Goal: Task Accomplishment & Management: Manage account settings

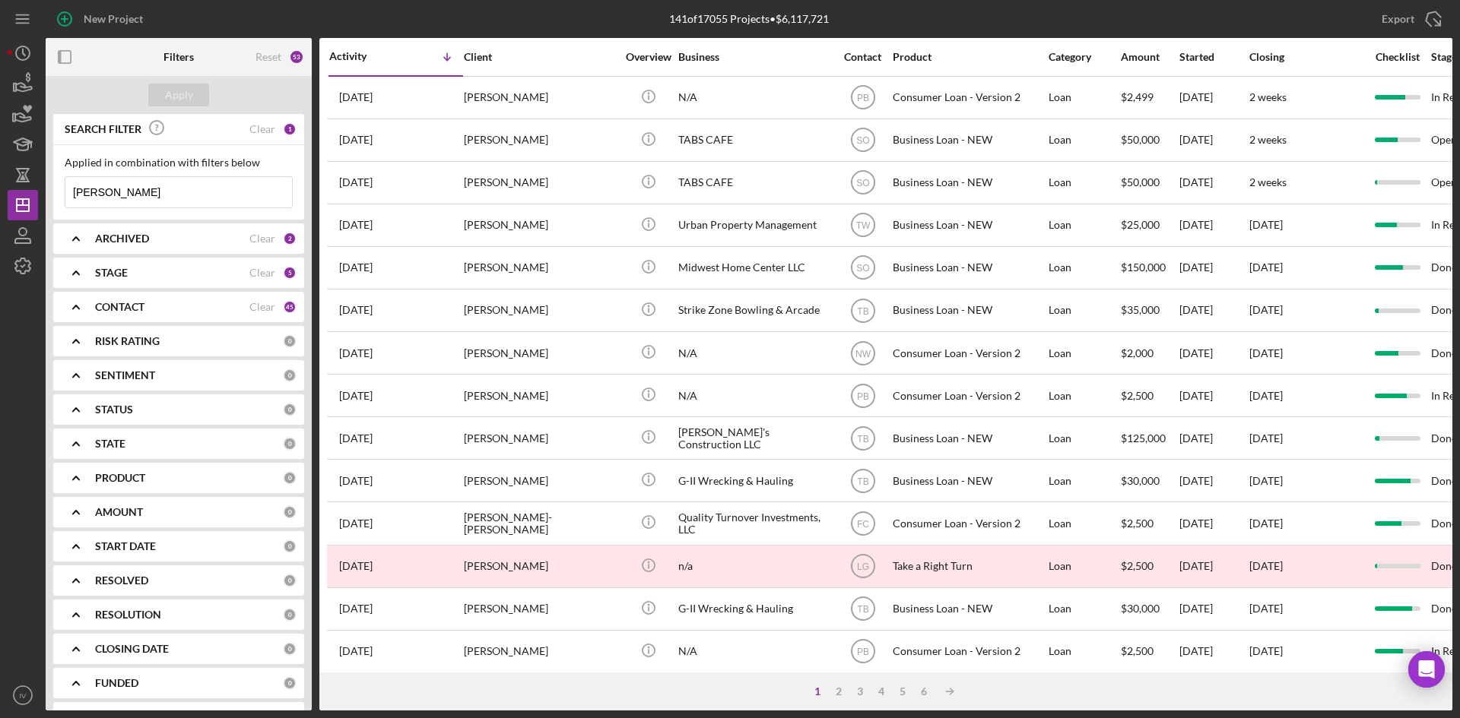
drag, startPoint x: 145, startPoint y: 183, endPoint x: 77, endPoint y: 198, distance: 70.1
click at [77, 198] on input "[PERSON_NAME]" at bounding box center [178, 192] width 227 height 30
type input "r"
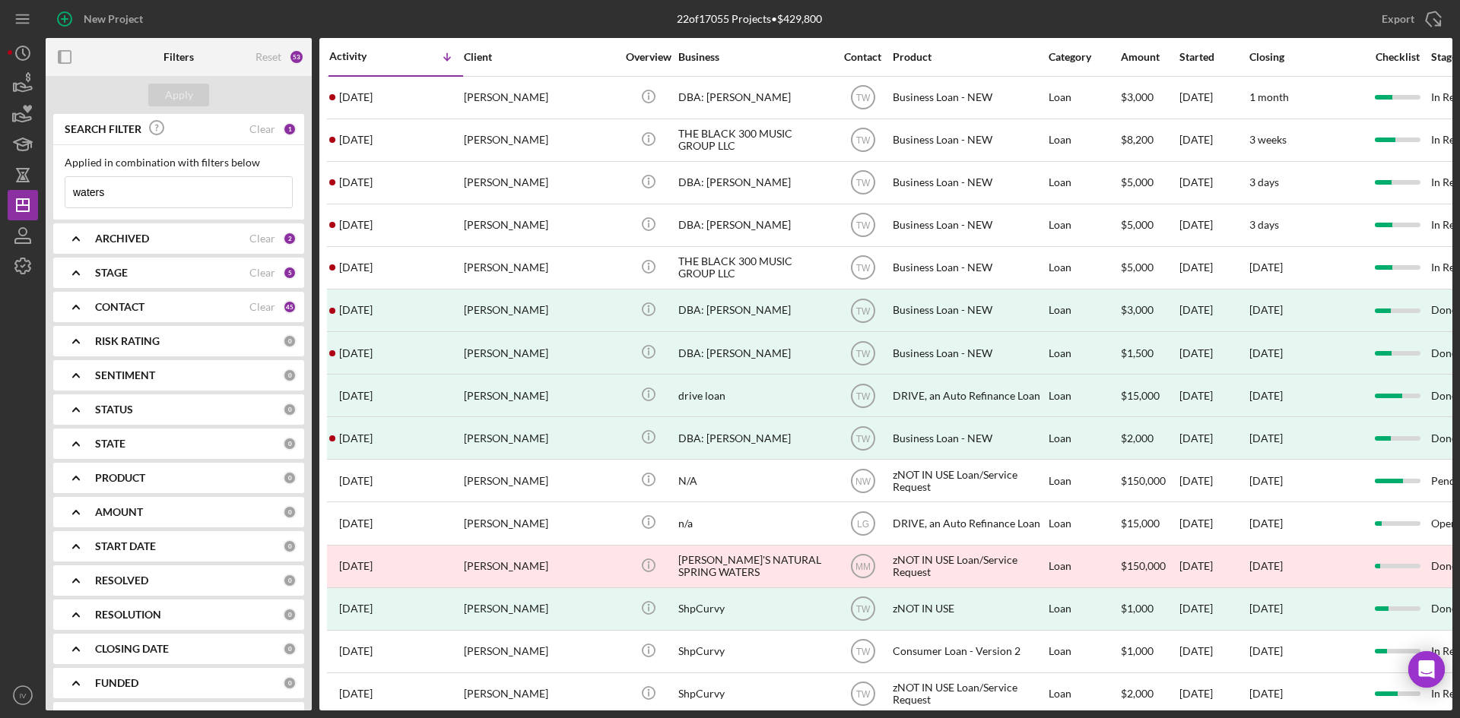
type input "waters"
click at [560, 103] on div "[PERSON_NAME]" at bounding box center [540, 98] width 152 height 40
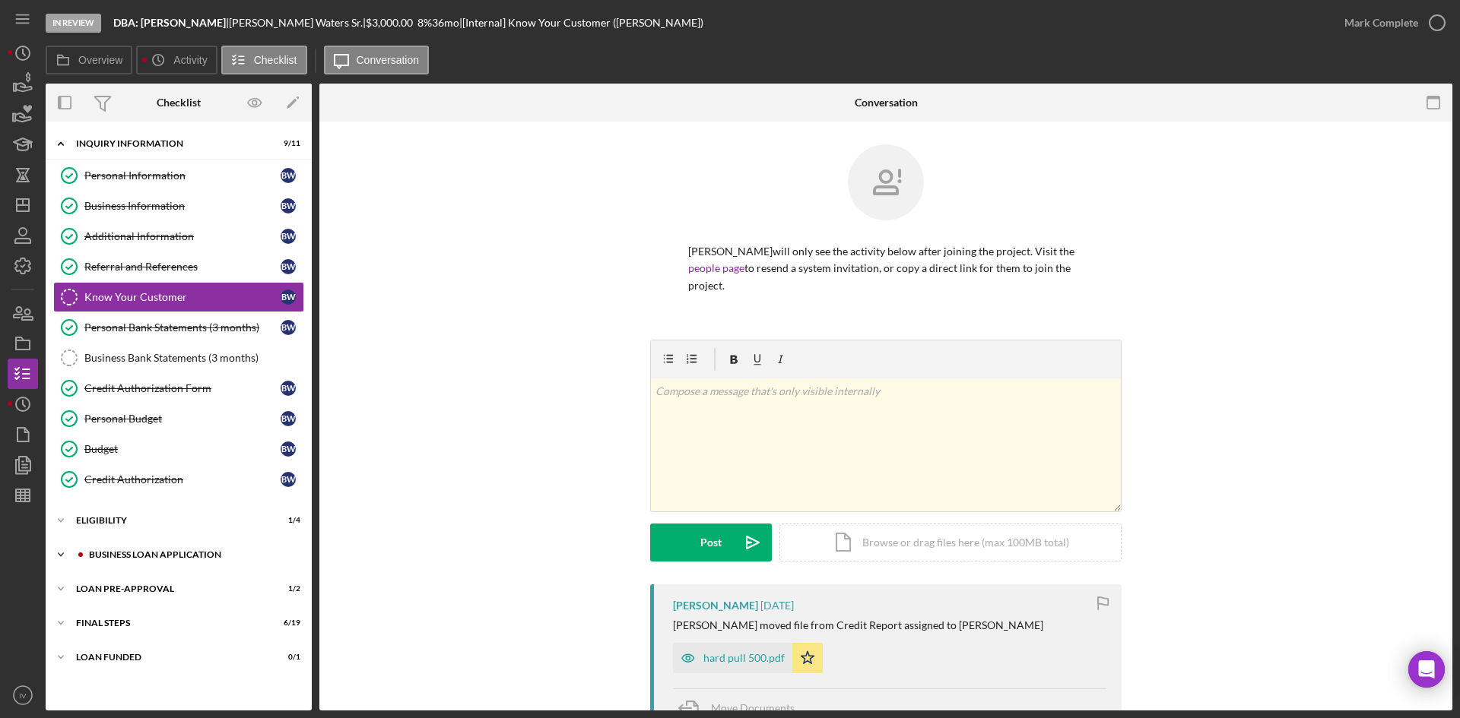
click at [91, 558] on div "BUSINESS LOAN APPLICATION" at bounding box center [191, 554] width 204 height 9
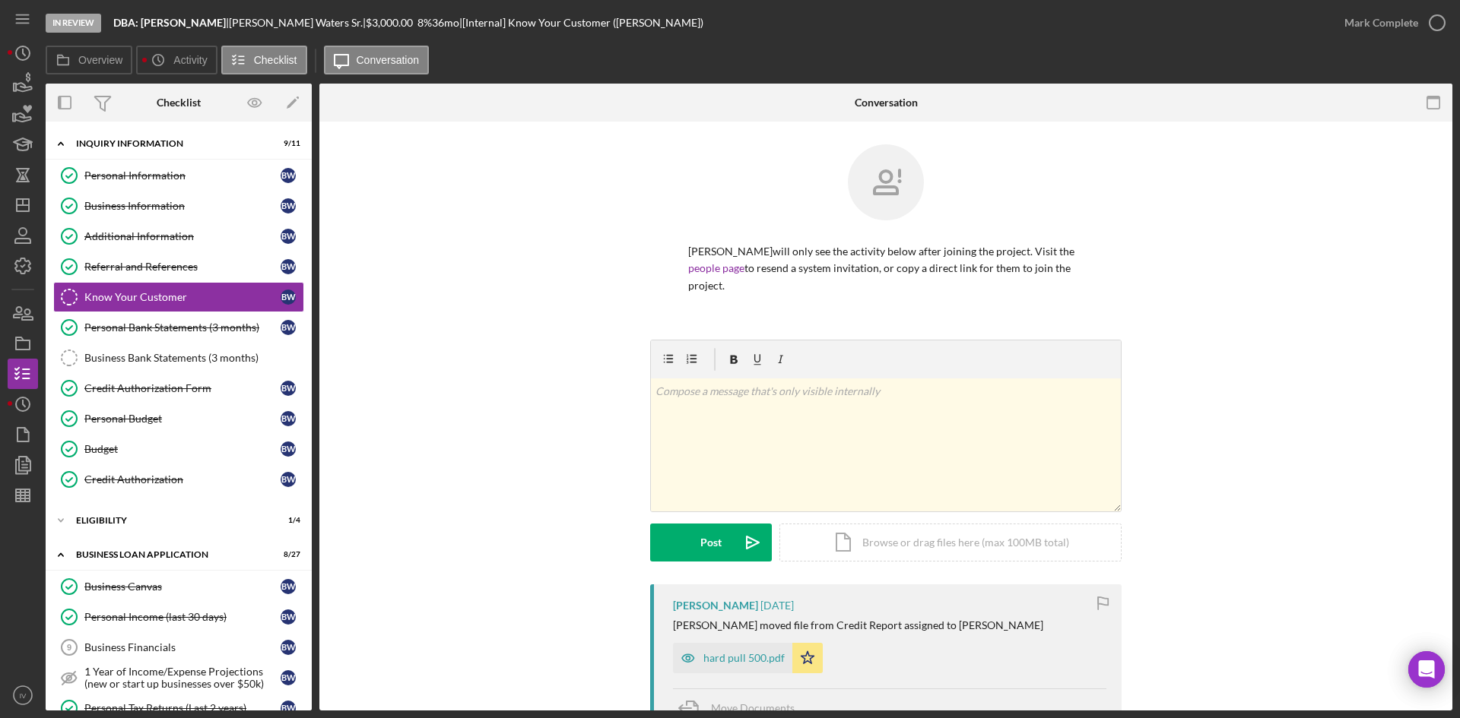
scroll to position [304, 0]
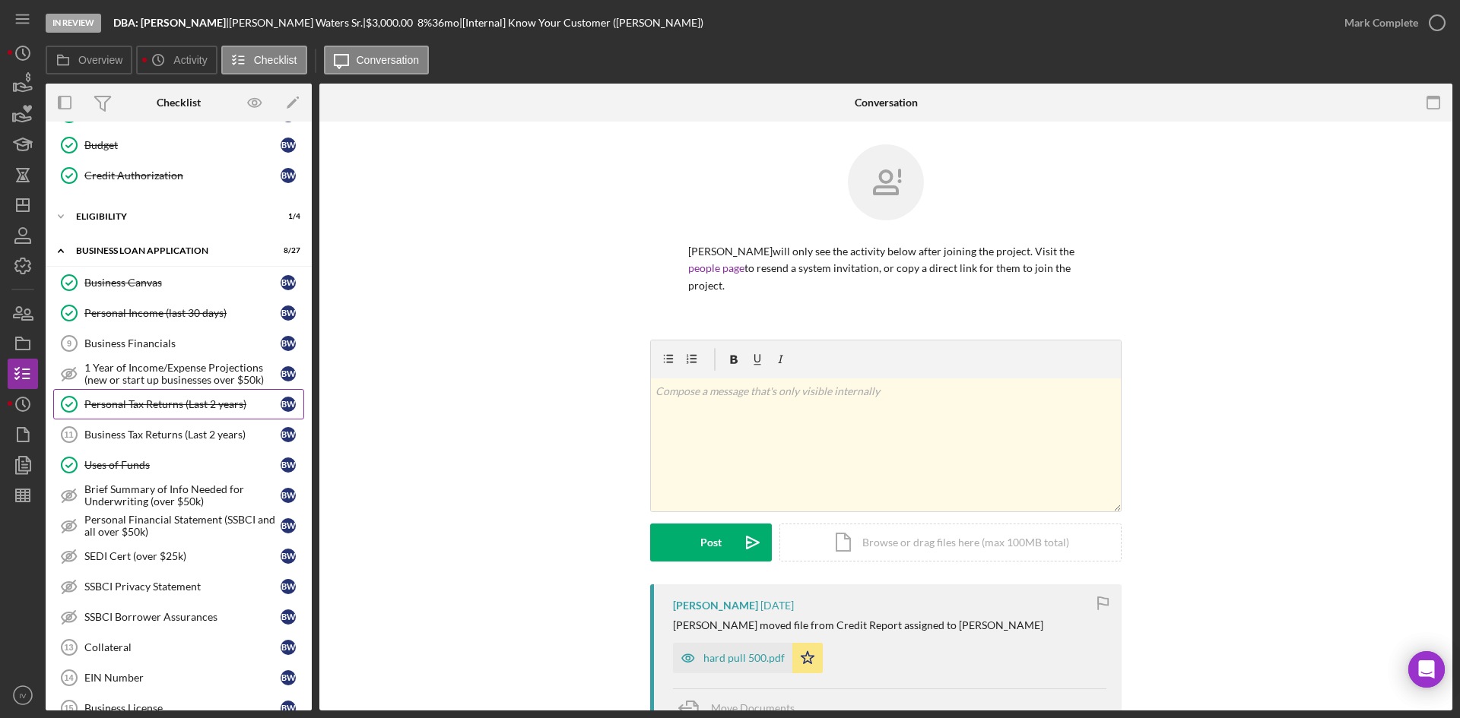
click at [230, 415] on link "Personal Tax Returns (Last 2 years) Personal Tax Returns (Last 2 years) B W" at bounding box center [178, 404] width 251 height 30
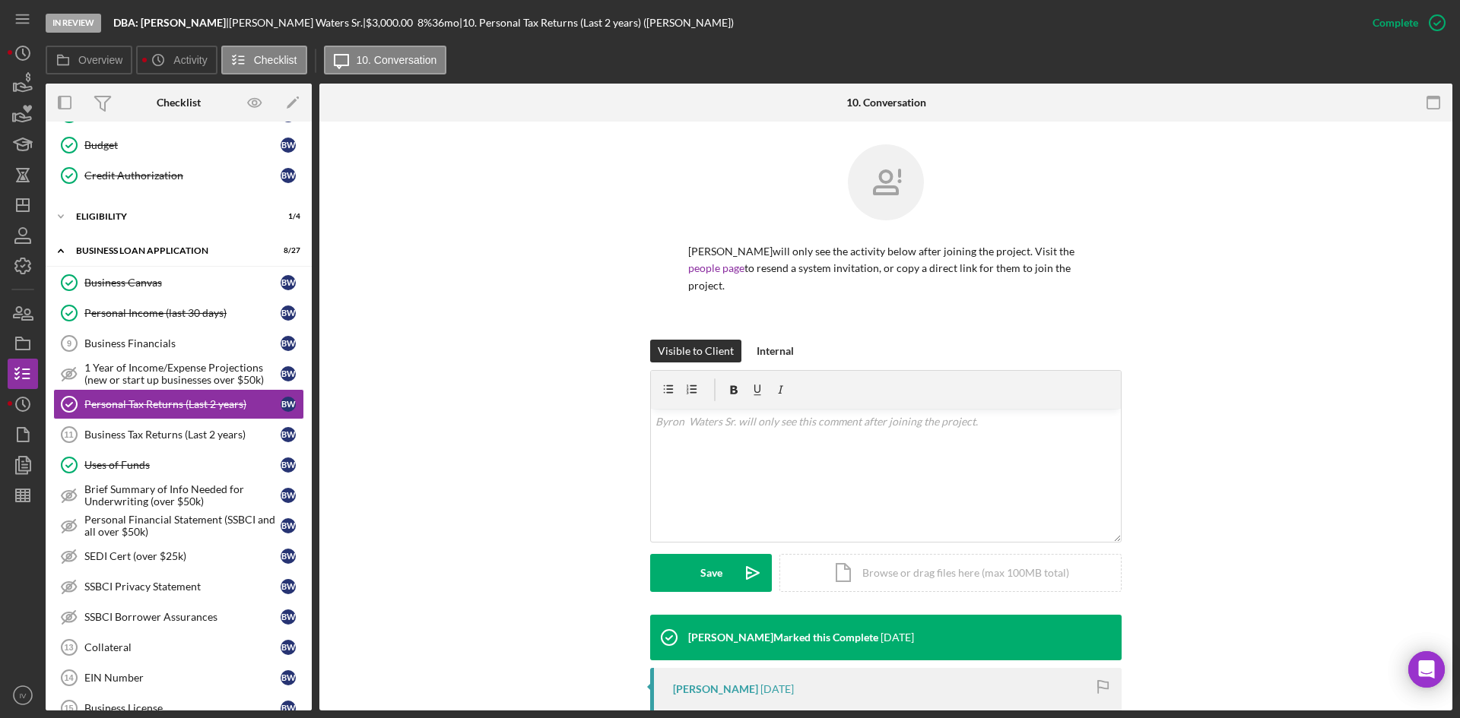
scroll to position [195, 0]
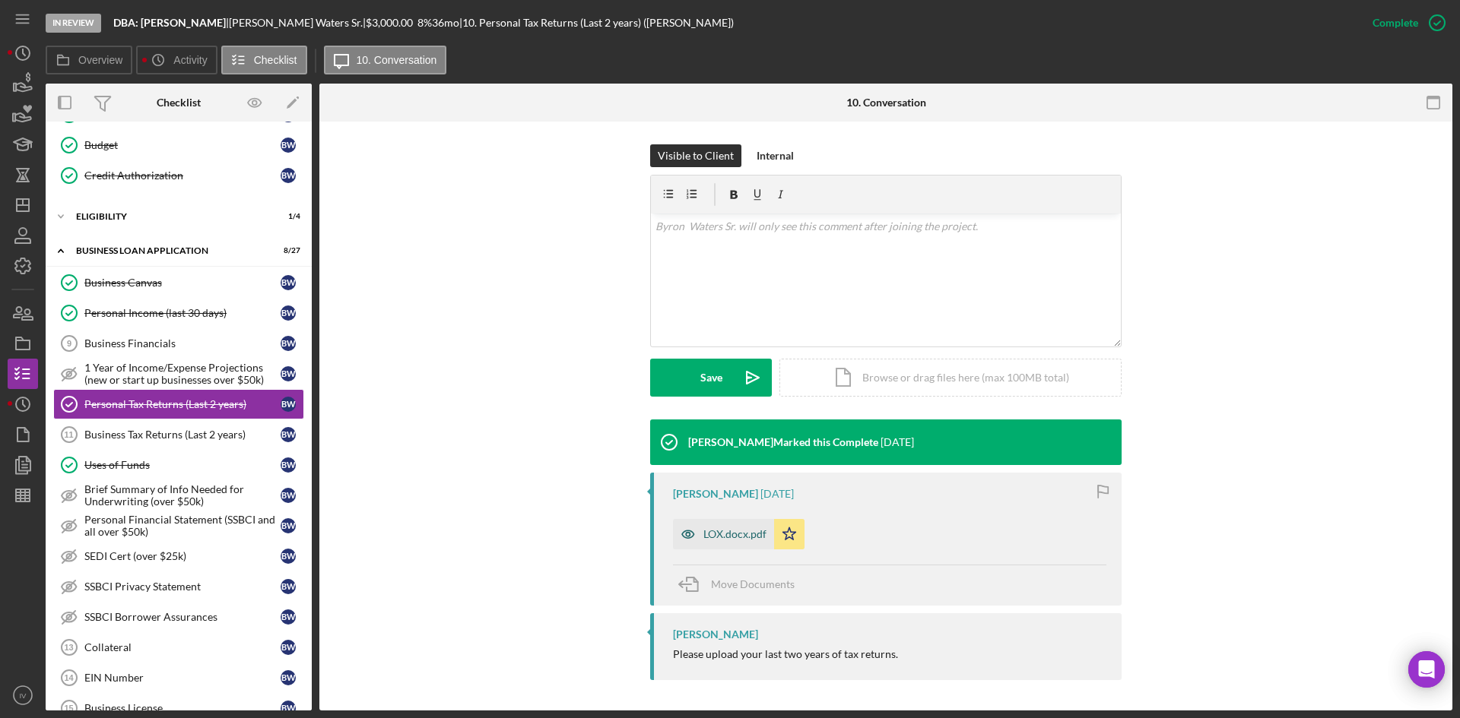
click at [737, 538] on div "LOX.docx.pdf" at bounding box center [734, 534] width 63 height 12
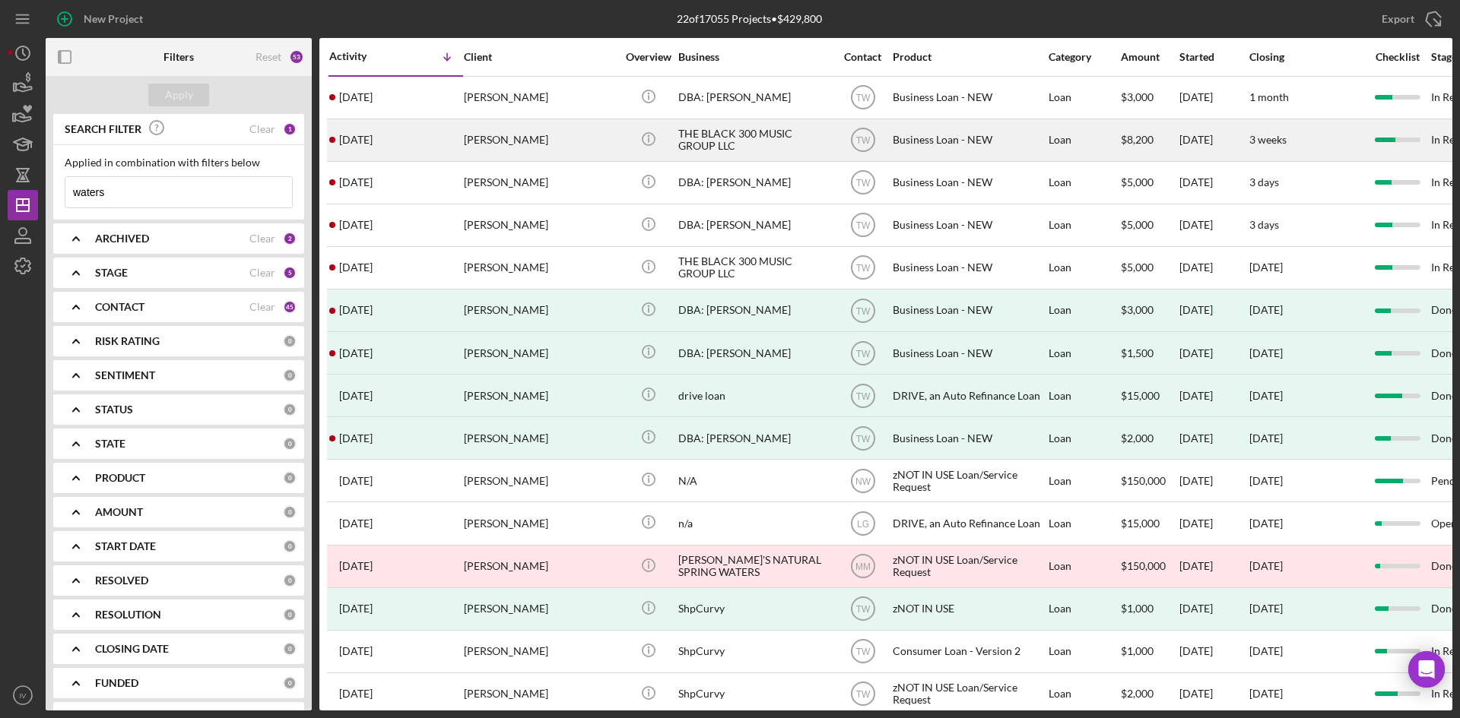
click at [522, 135] on div "[PERSON_NAME]" at bounding box center [540, 140] width 152 height 40
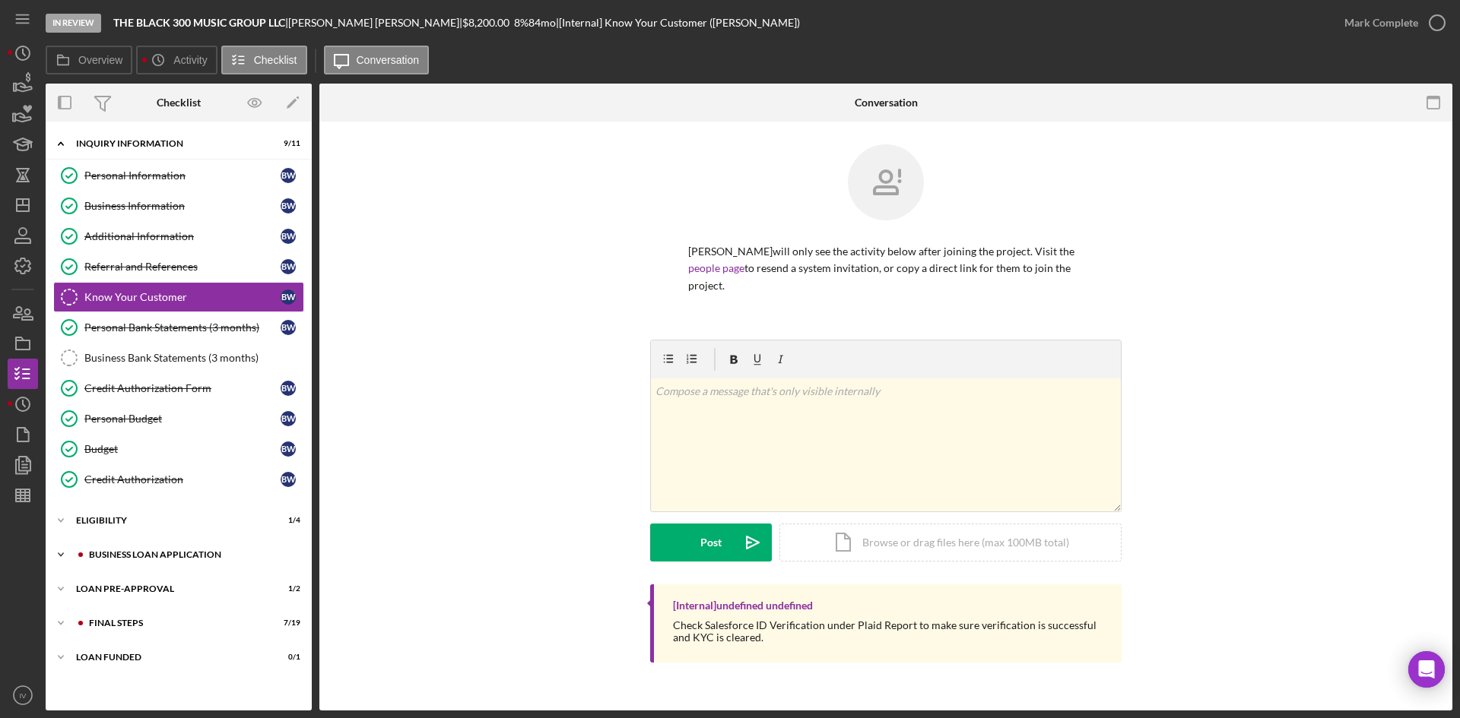
click at [113, 546] on div "Icon/Expander BUSINESS LOAN APPLICATION 11 / 27" at bounding box center [179, 555] width 266 height 30
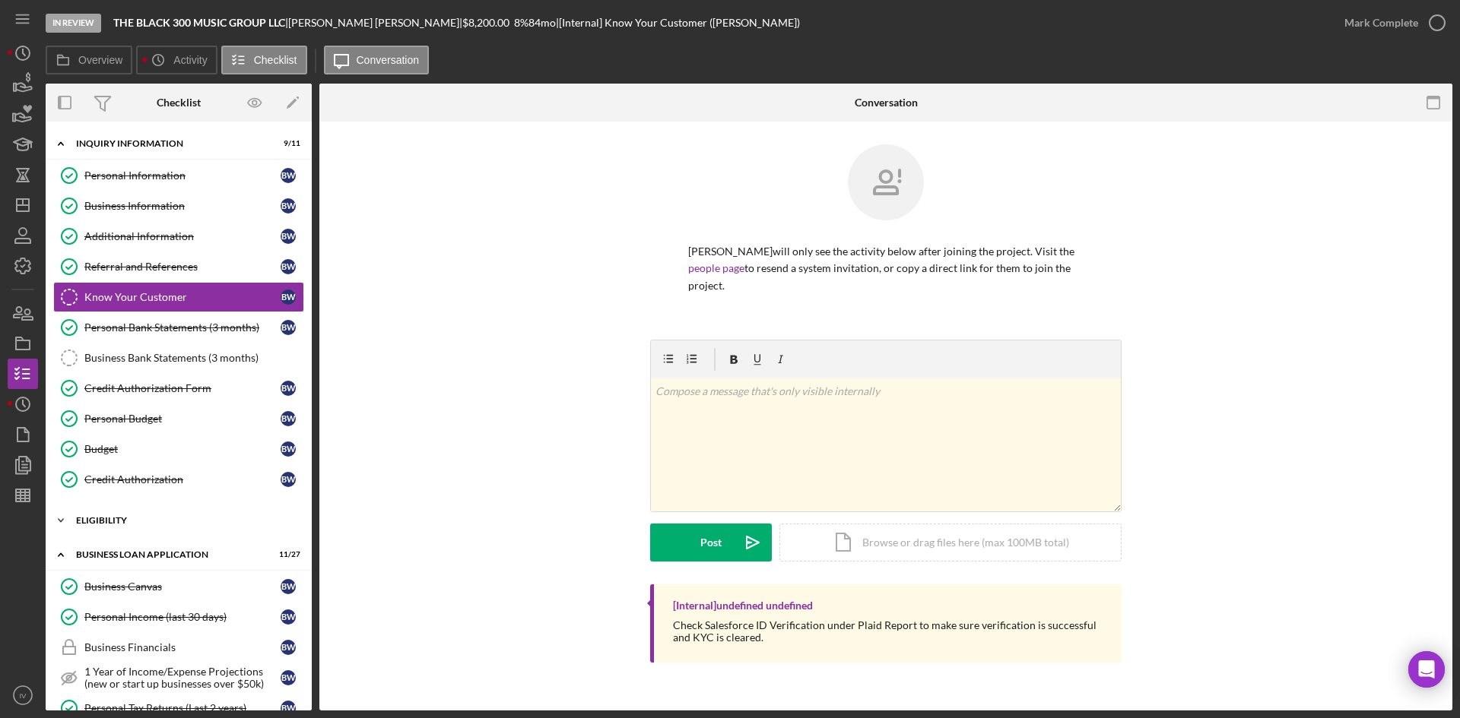
click at [90, 519] on div "ELIGIBILITY" at bounding box center [184, 520] width 217 height 9
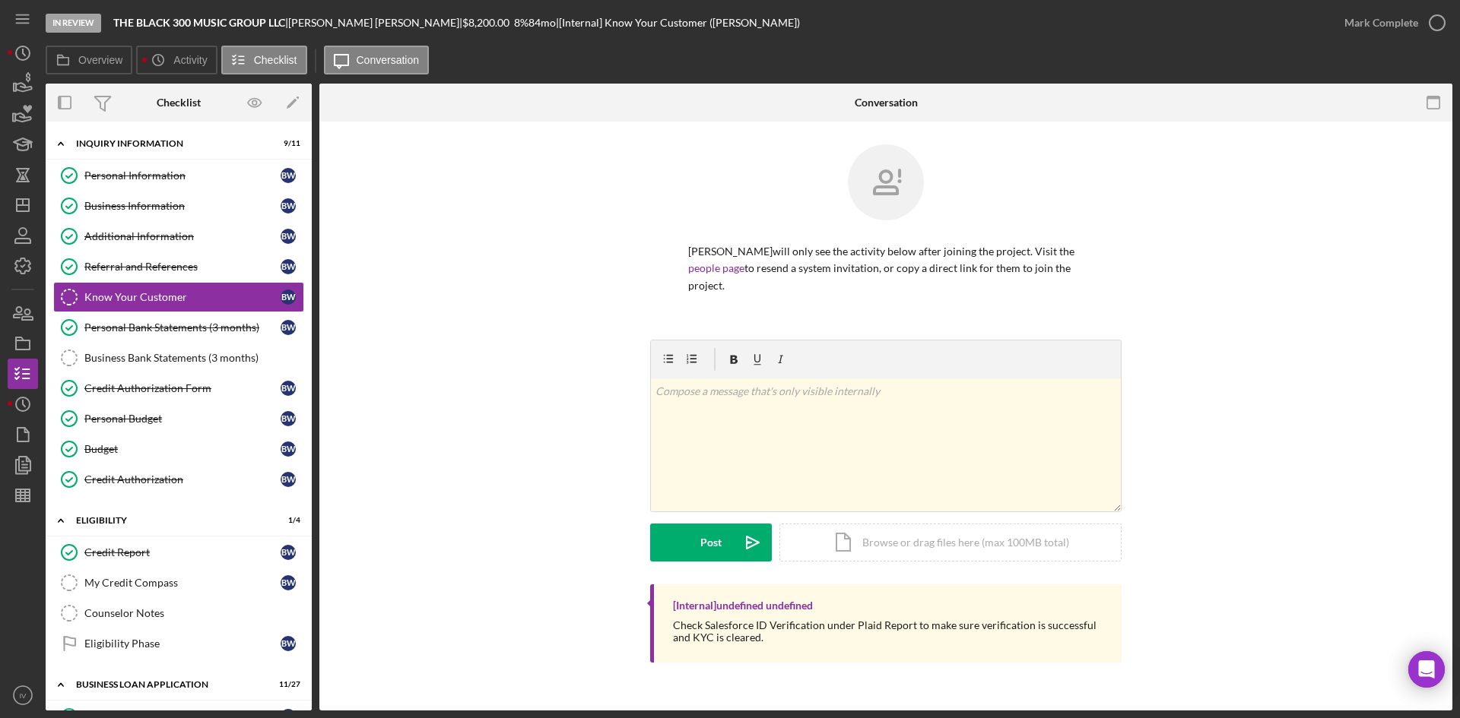
scroll to position [228, 0]
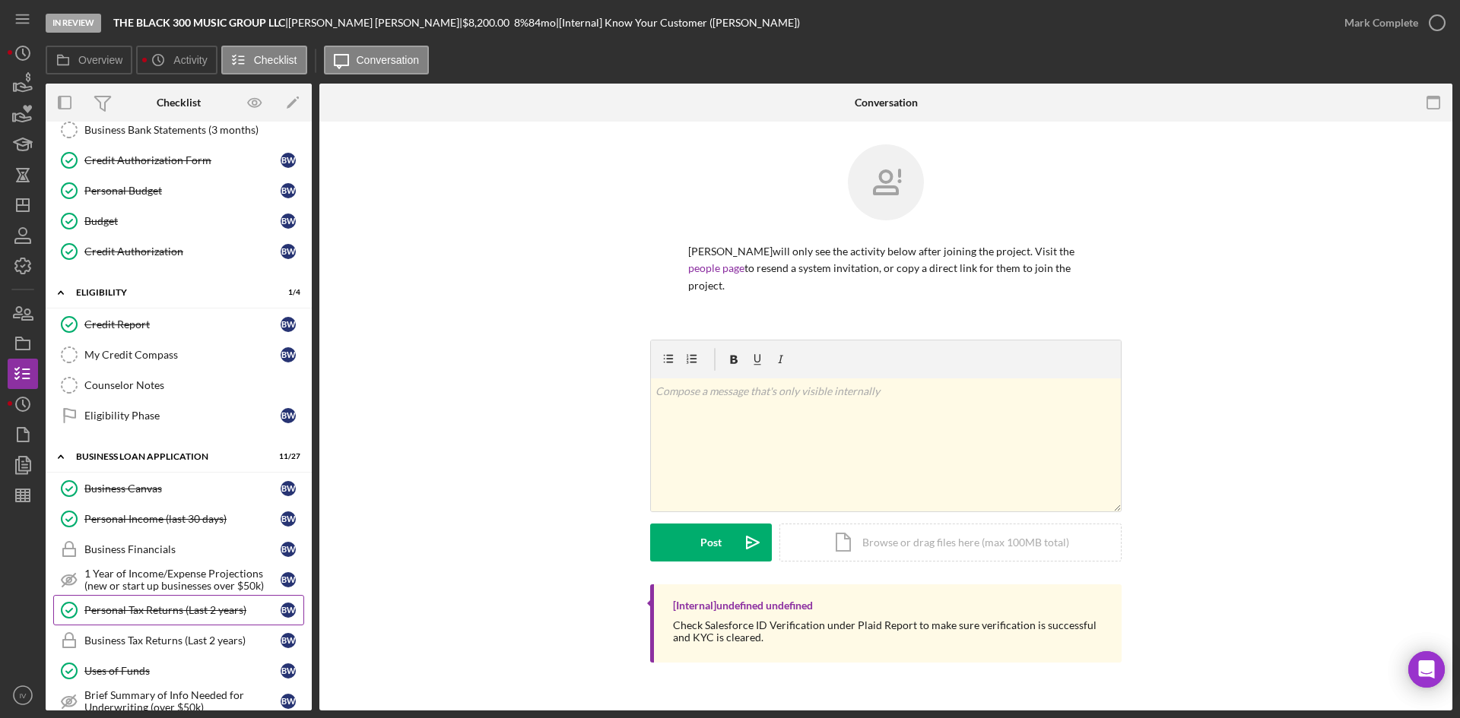
click at [135, 610] on div "Personal Tax Returns (Last 2 years)" at bounding box center [182, 610] width 196 height 12
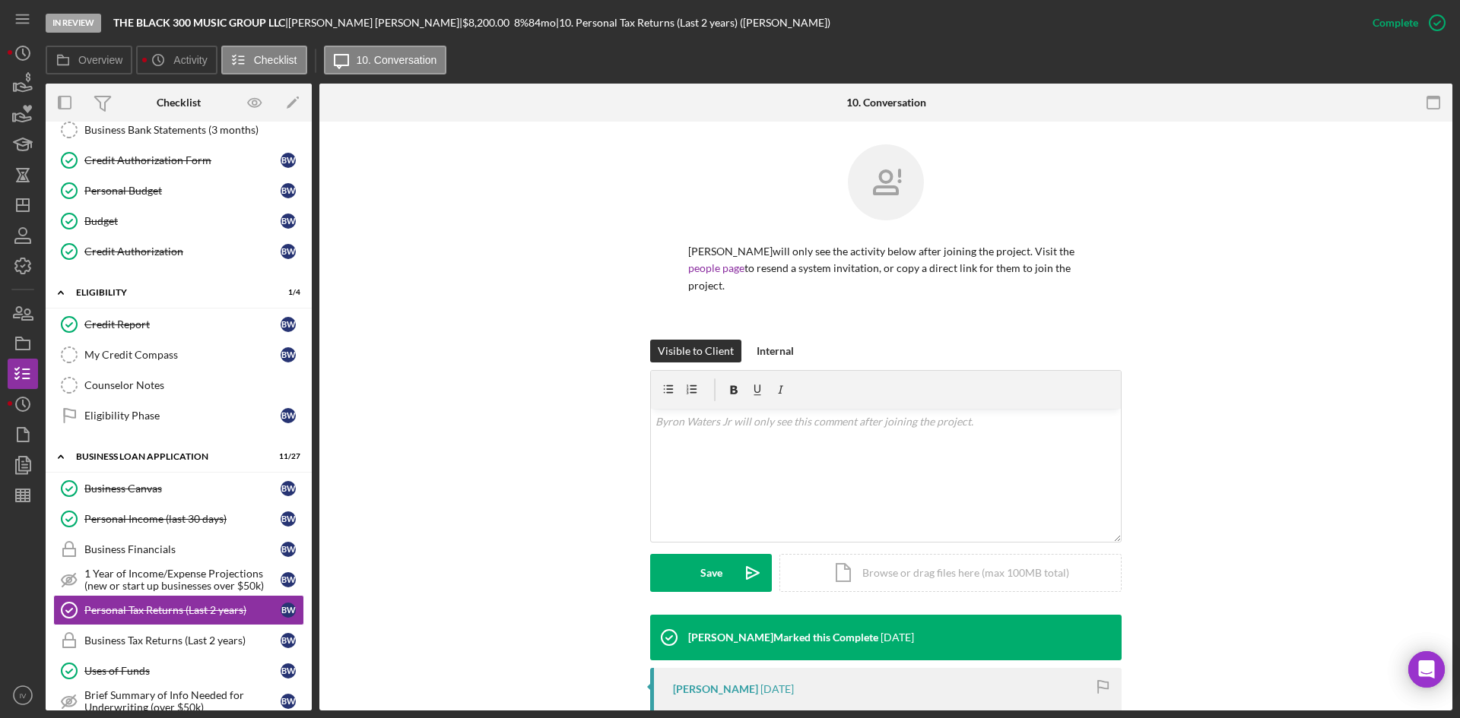
scroll to position [195, 0]
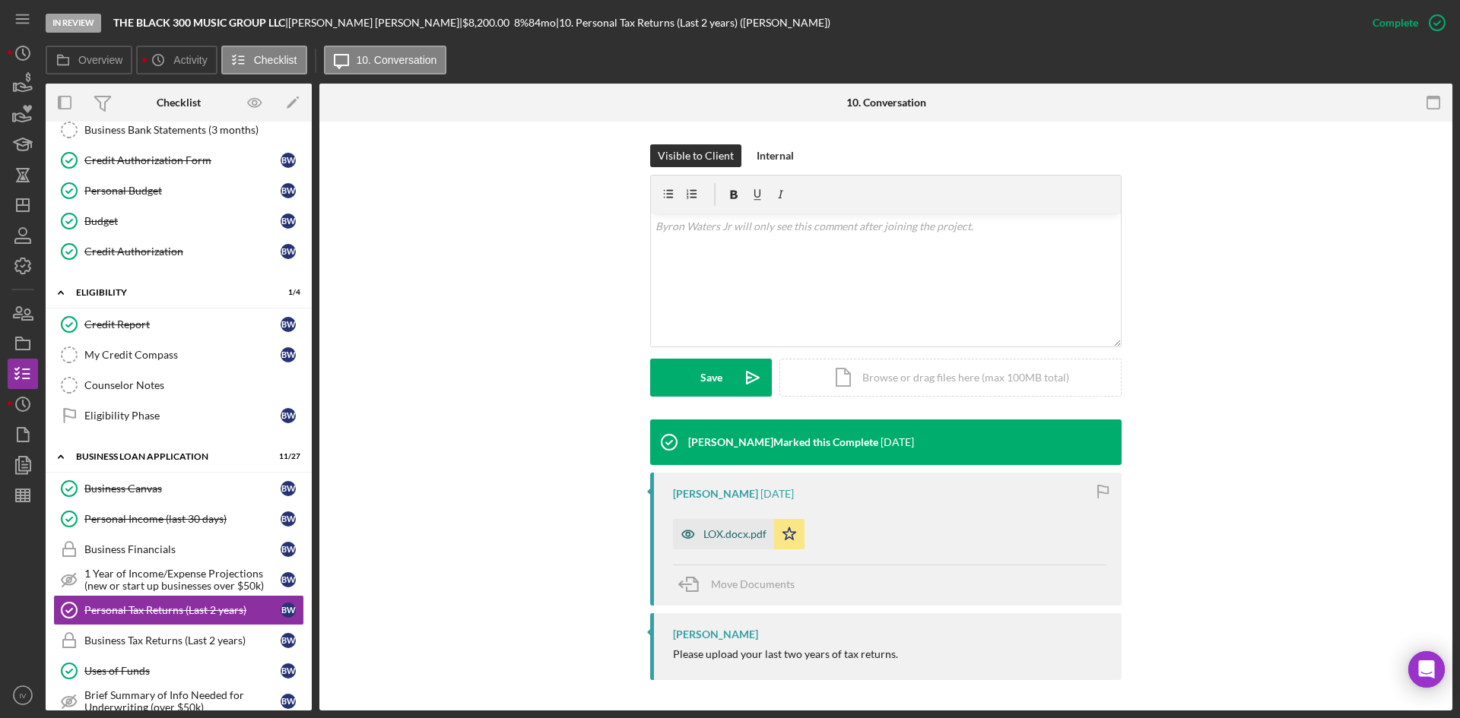
click at [718, 525] on div "LOX.docx.pdf" at bounding box center [723, 534] width 101 height 30
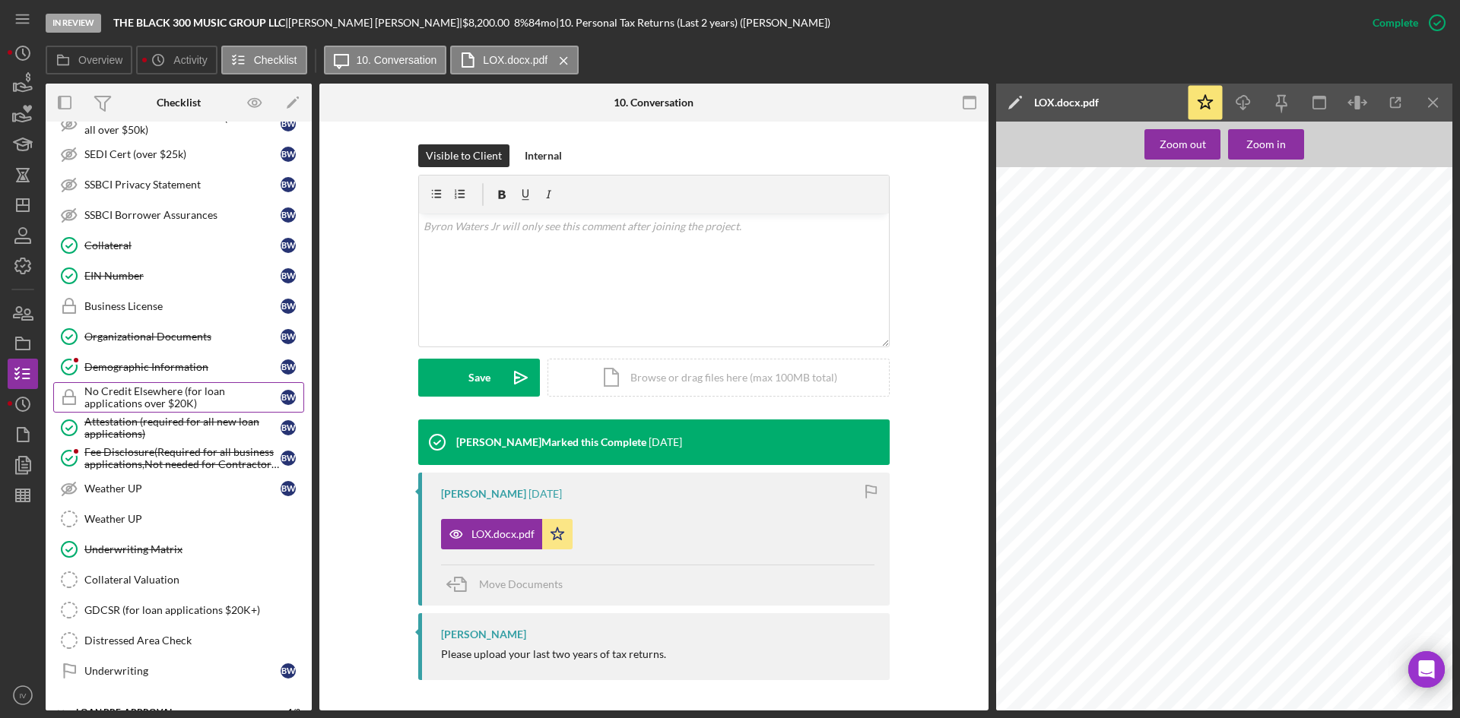
scroll to position [912, 0]
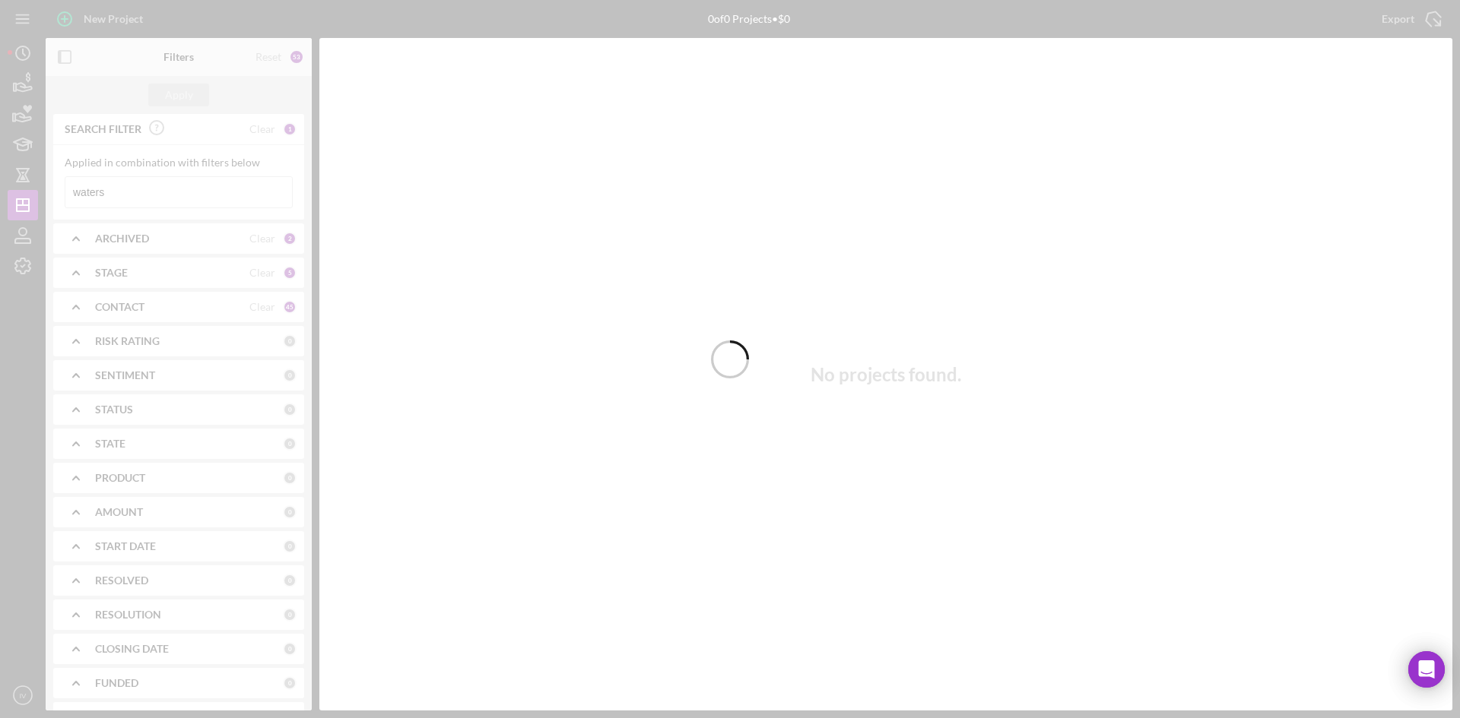
click at [163, 191] on div at bounding box center [730, 359] width 1460 height 718
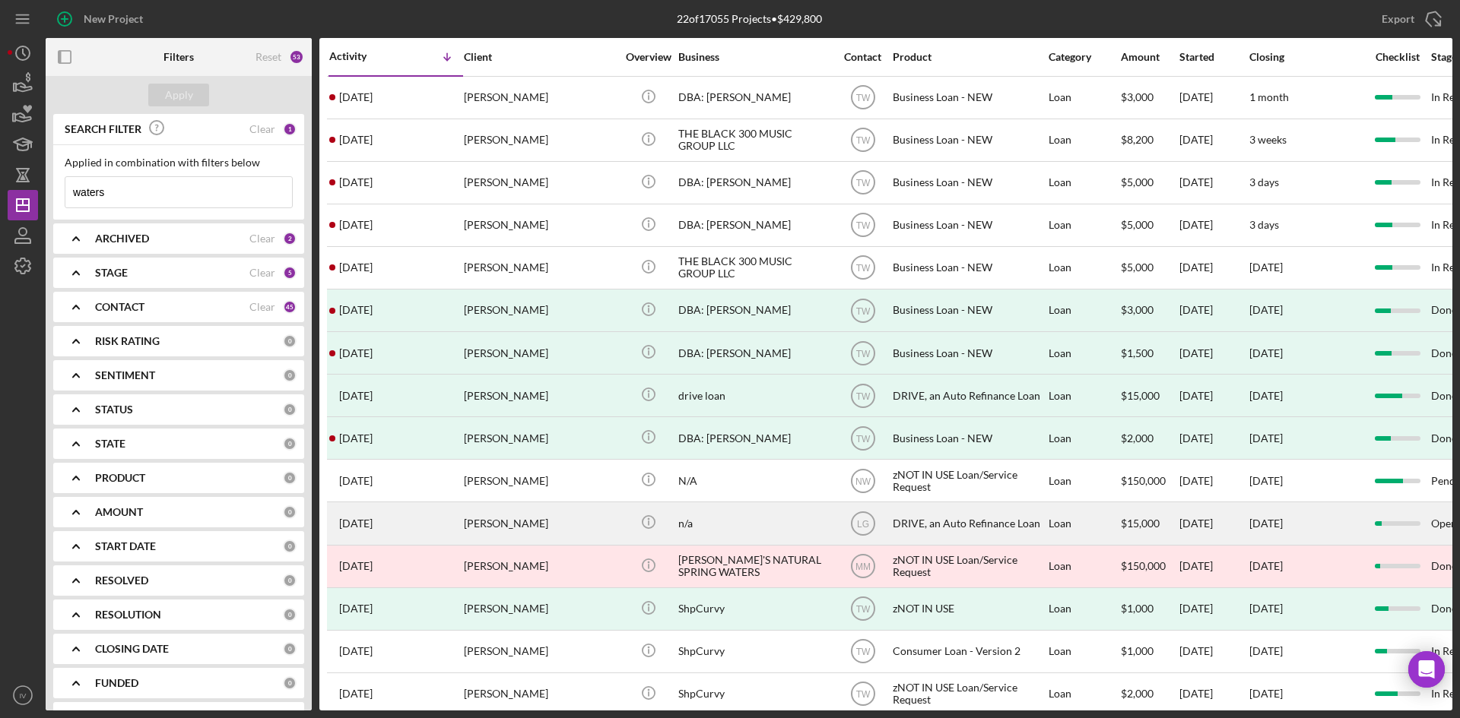
click at [534, 509] on div "[PERSON_NAME]" at bounding box center [540, 523] width 152 height 40
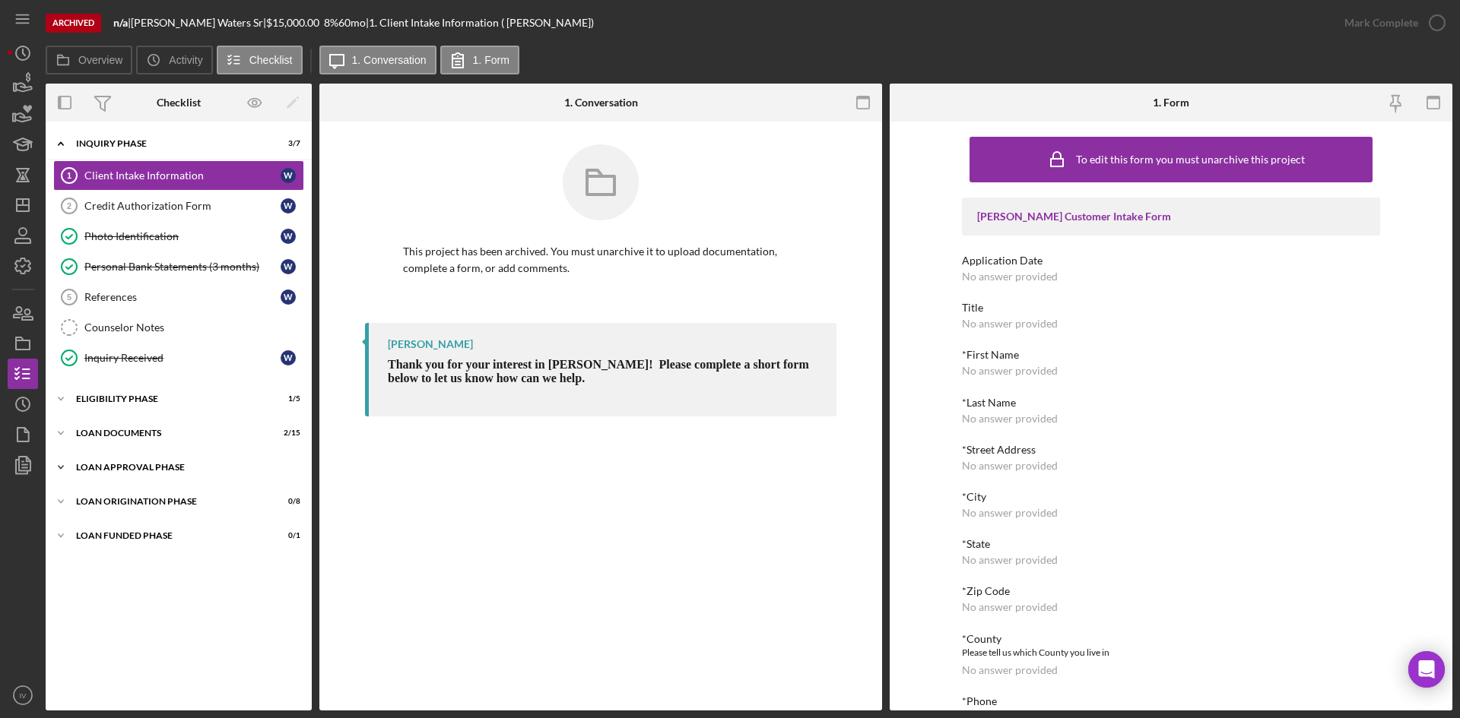
click at [119, 465] on div "Loan Approval Phase" at bounding box center [184, 467] width 217 height 9
click at [119, 468] on div "Loan Approval Phase" at bounding box center [184, 467] width 217 height 9
click at [125, 433] on div "Loan Documents" at bounding box center [184, 433] width 217 height 9
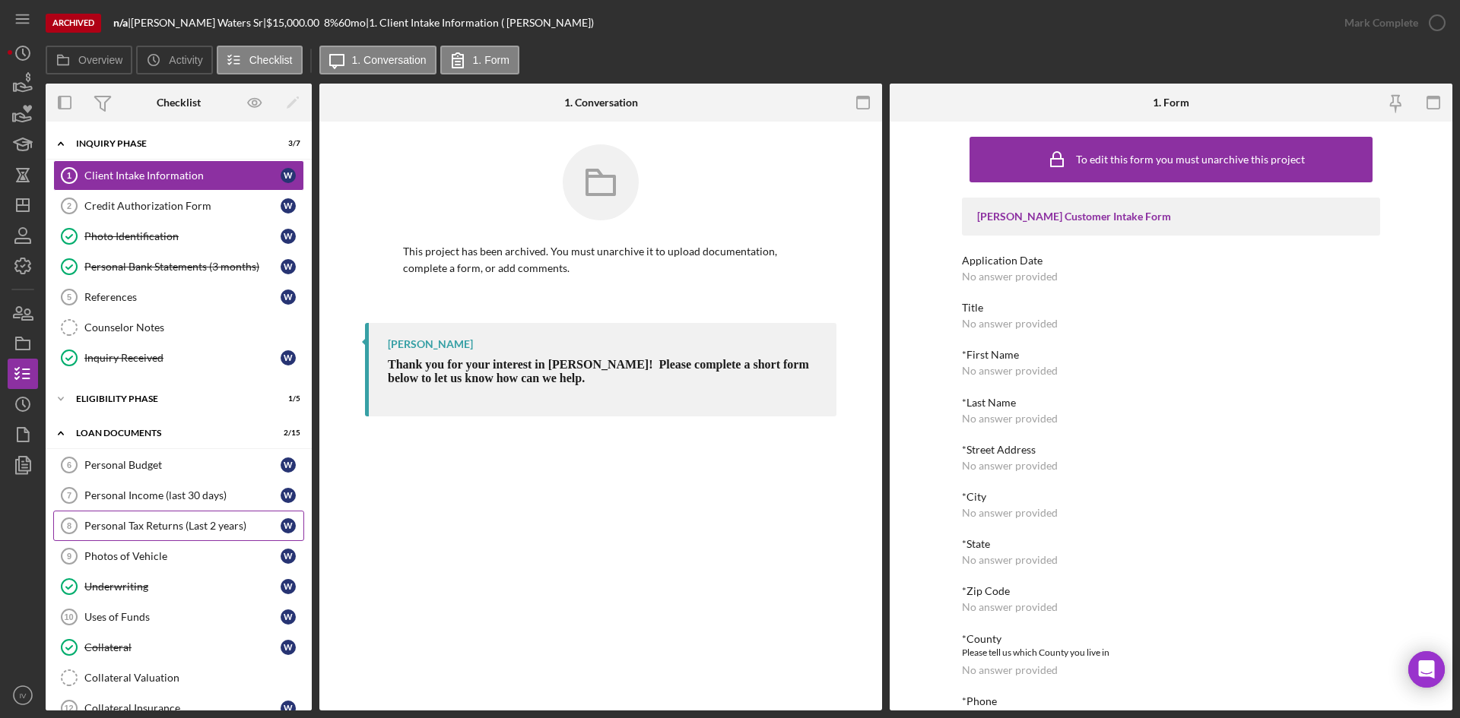
click at [112, 520] on div "Personal Tax Returns (Last 2 years)" at bounding box center [182, 526] width 196 height 12
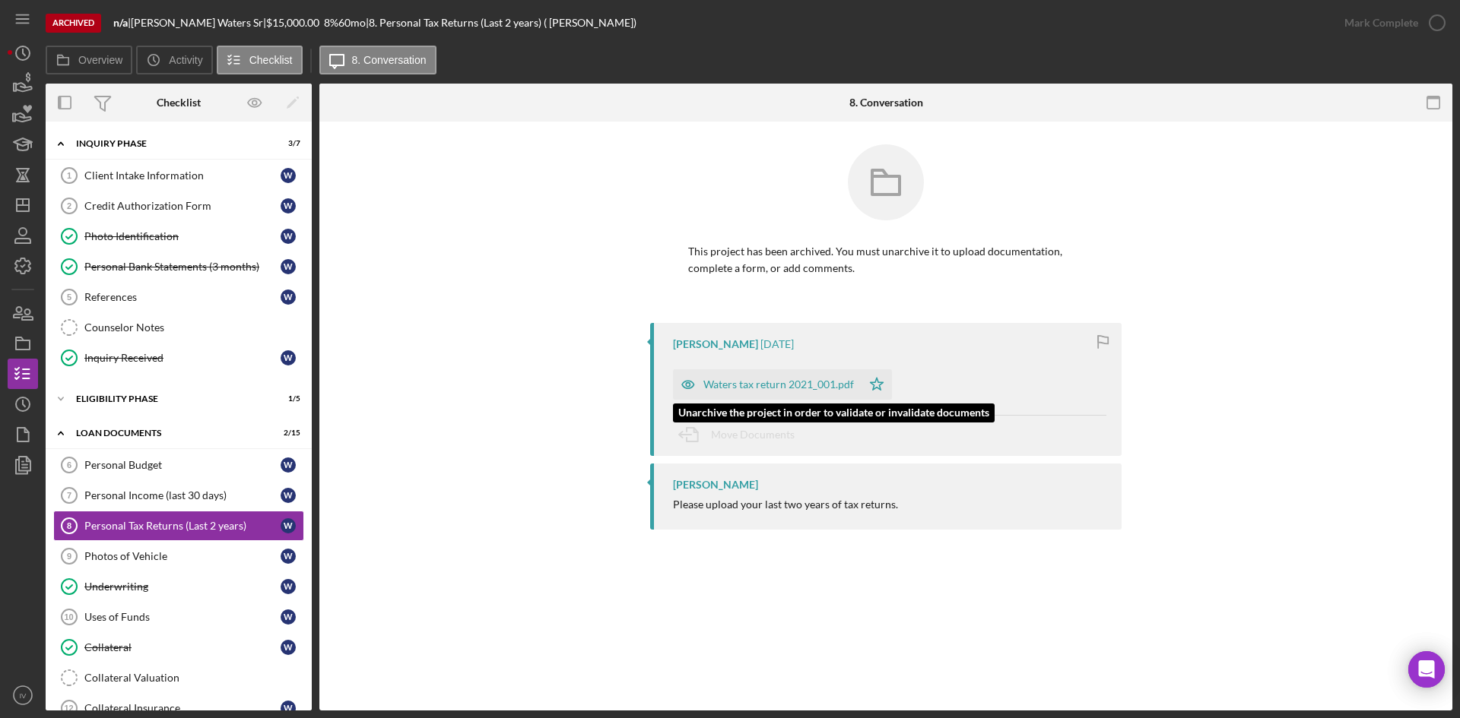
click at [782, 385] on div "Waters tax return 2021_001.pdf" at bounding box center [778, 385] width 151 height 12
